Goal: Task Accomplishment & Management: Complete application form

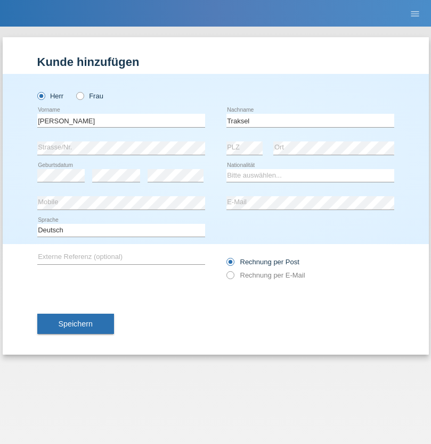
type input "Traksel"
select select "DE"
select select "C"
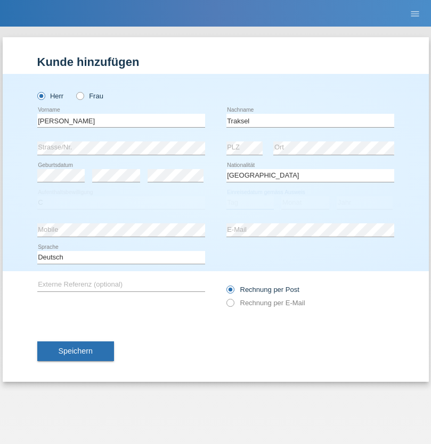
select select "01"
select select "07"
select select "2008"
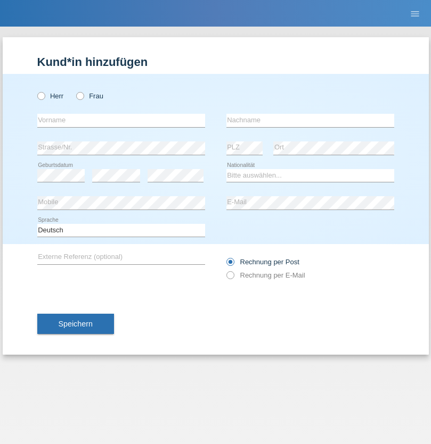
radio input "true"
click at [121, 120] on input "text" at bounding box center [121, 120] width 168 height 13
type input "Dimitrios"
click at [310, 120] on input "text" at bounding box center [310, 120] width 168 height 13
type input "Chatzis"
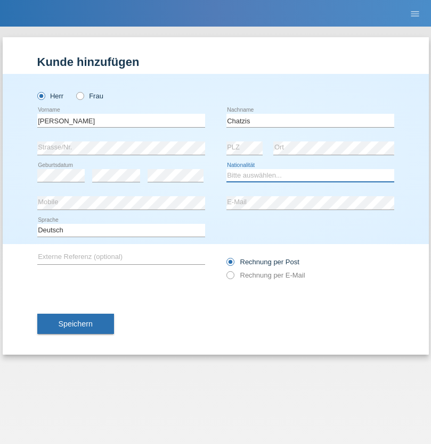
select select "CH"
radio input "true"
click at [121, 120] on input "text" at bounding box center [121, 120] width 168 height 13
type input "Alkiviadis"
click at [310, 120] on input "text" at bounding box center [310, 120] width 168 height 13
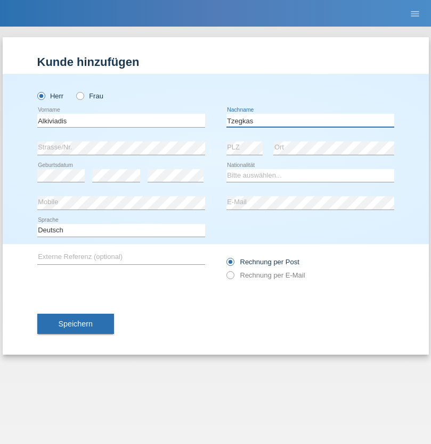
type input "Tzegkas"
select select "GR"
select select "C"
select select "13"
select select "06"
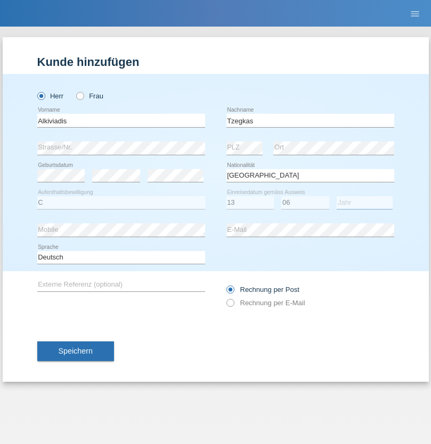
select select "2021"
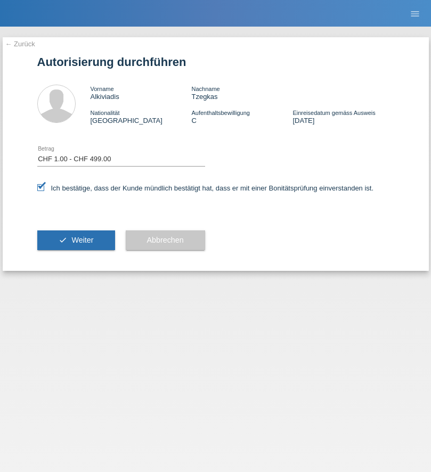
select select "1"
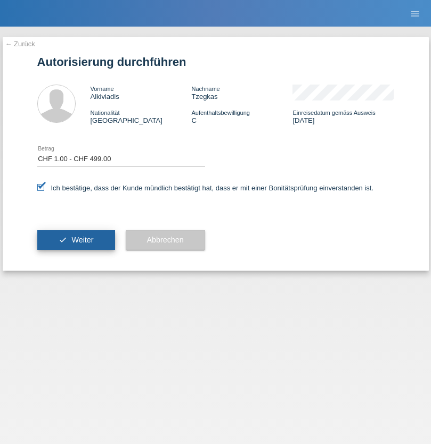
click at [76, 240] on span "Weiter" at bounding box center [82, 240] width 22 height 9
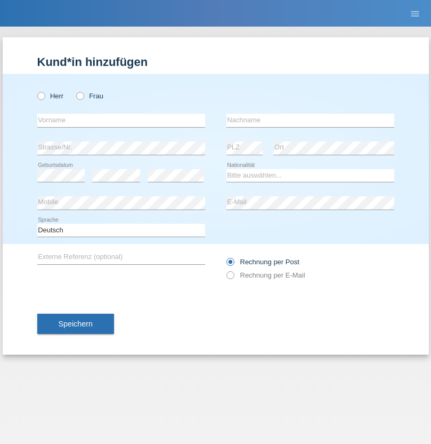
radio input "true"
click at [121, 120] on input "text" at bounding box center [121, 120] width 168 height 13
type input "Amsal"
click at [310, 120] on input "text" at bounding box center [310, 120] width 168 height 13
type input "Murati"
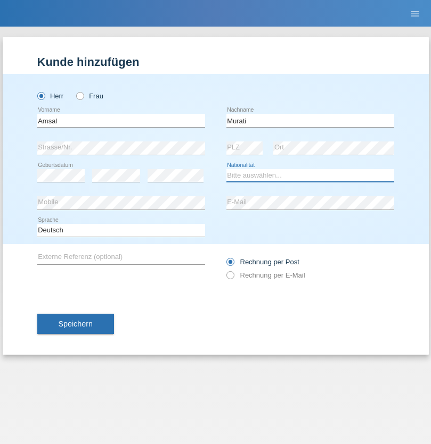
select select "CH"
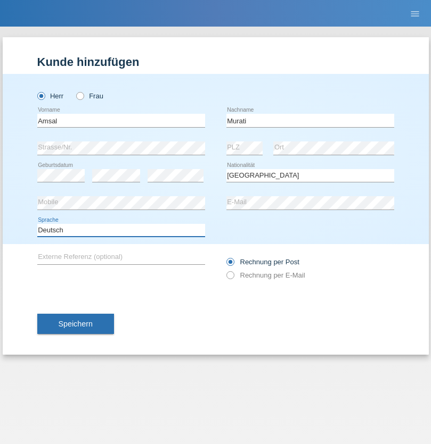
select select "en"
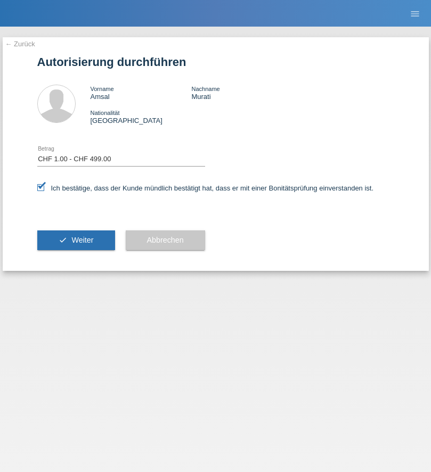
select select "1"
click at [76, 240] on span "Weiter" at bounding box center [82, 240] width 22 height 9
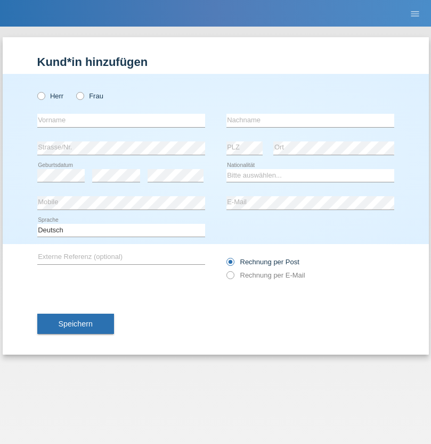
radio input "true"
click at [121, 120] on input "text" at bounding box center [121, 120] width 168 height 13
type input "[PERSON_NAME]"
click at [310, 120] on input "text" at bounding box center [310, 120] width 168 height 13
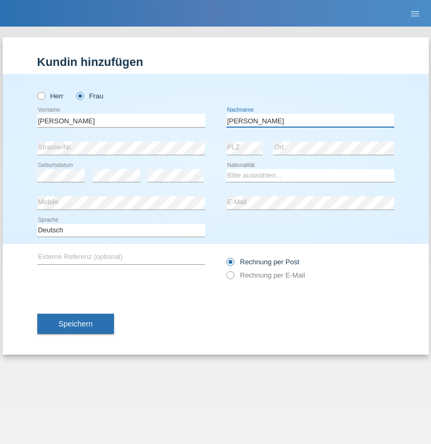
type input "[PERSON_NAME]"
select select "CH"
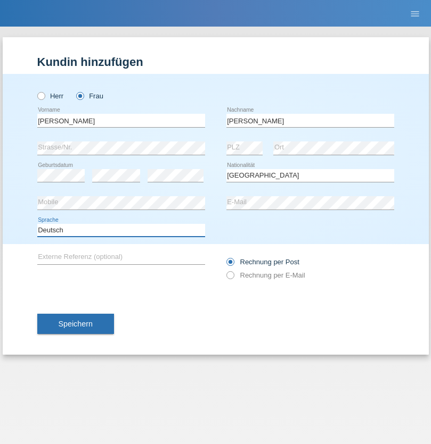
select select "en"
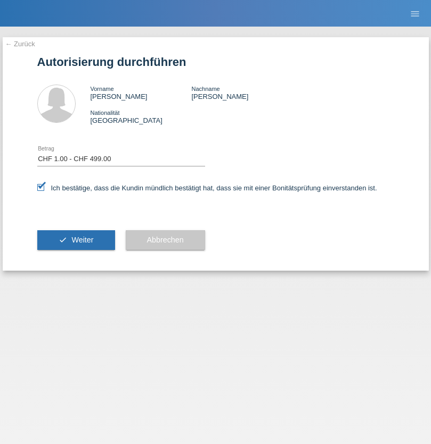
select select "1"
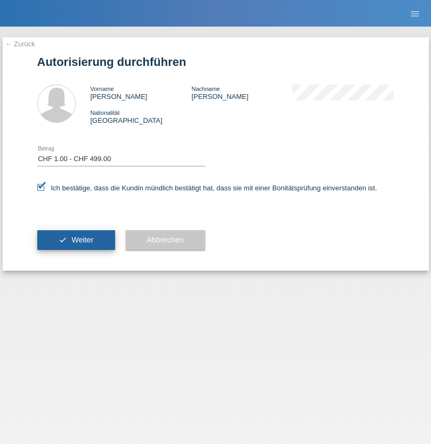
click at [76, 240] on span "Weiter" at bounding box center [82, 240] width 22 height 9
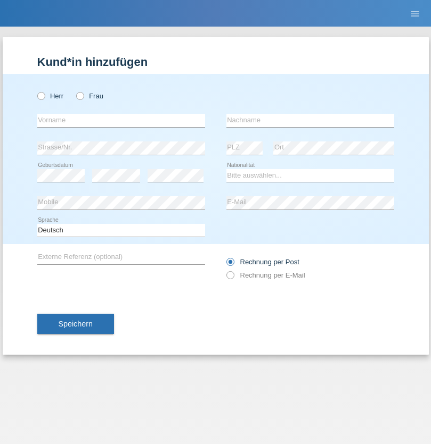
radio input "true"
click at [121, 120] on input "text" at bounding box center [121, 120] width 168 height 13
type input "Batsche"
click at [310, 120] on input "text" at bounding box center [310, 120] width 168 height 13
type input "Arifoska"
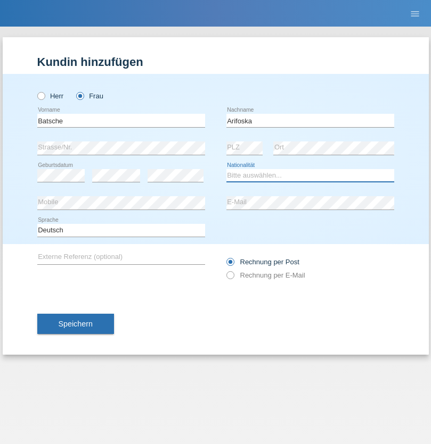
select select "CH"
radio input "true"
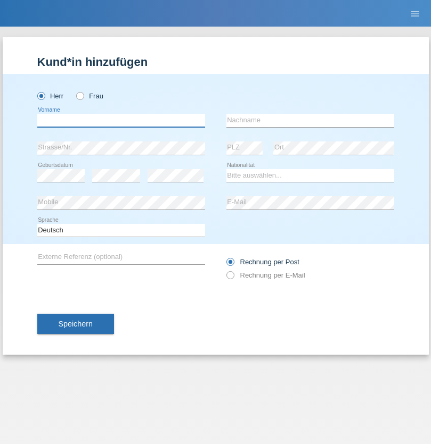
click at [121, 120] on input "text" at bounding box center [121, 120] width 168 height 13
type input "Emre"
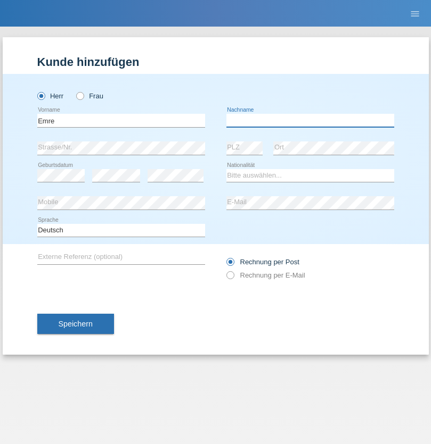
click at [310, 120] on input "text" at bounding box center [310, 120] width 168 height 13
type input "Uzun"
select select "CH"
